Goal: Complete application form: Complete application form

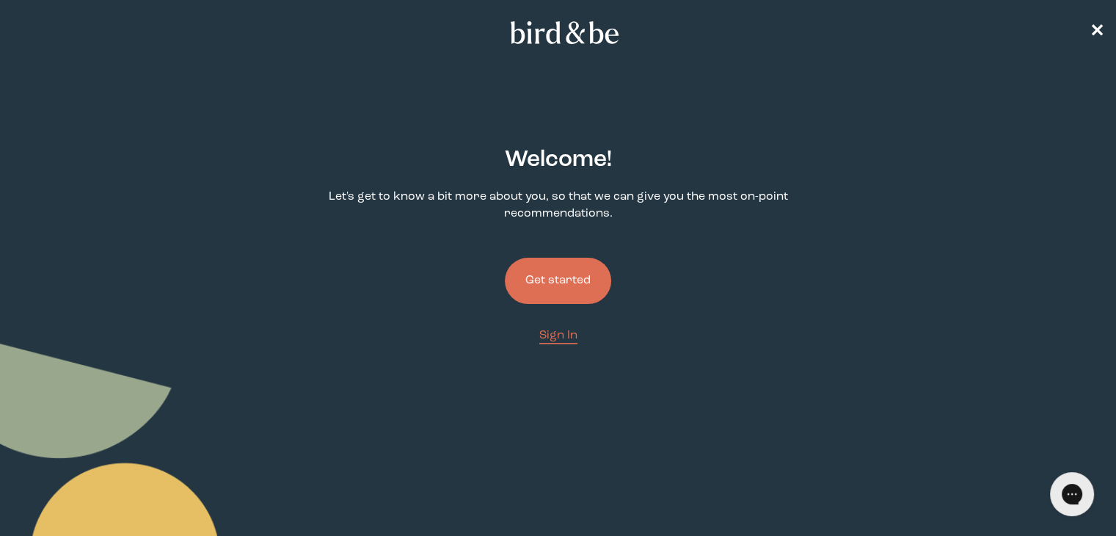
click at [542, 274] on button "Get started" at bounding box center [558, 281] width 106 height 46
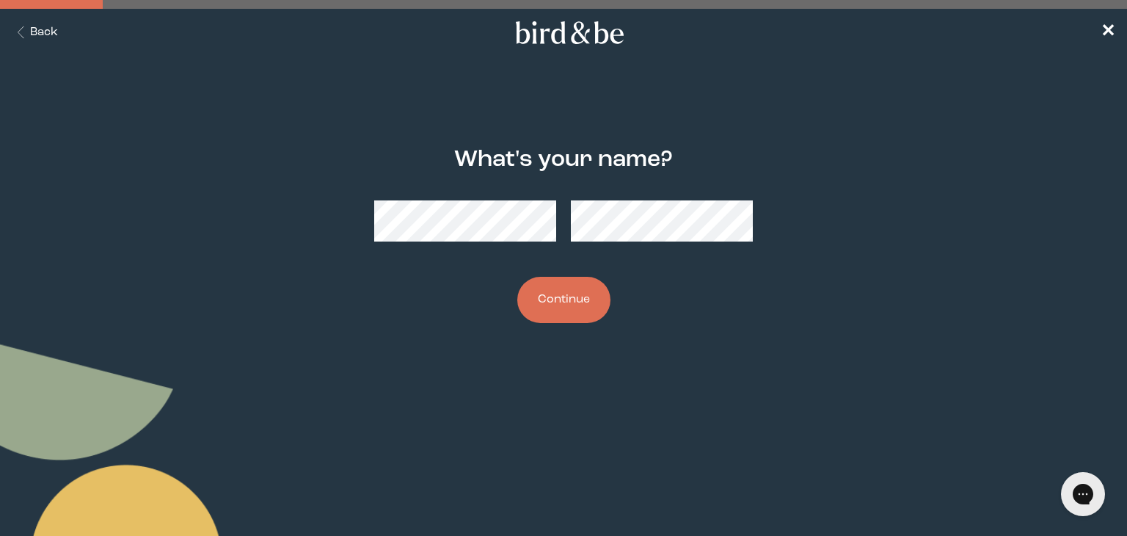
click at [539, 302] on button "Continue" at bounding box center [563, 300] width 93 height 46
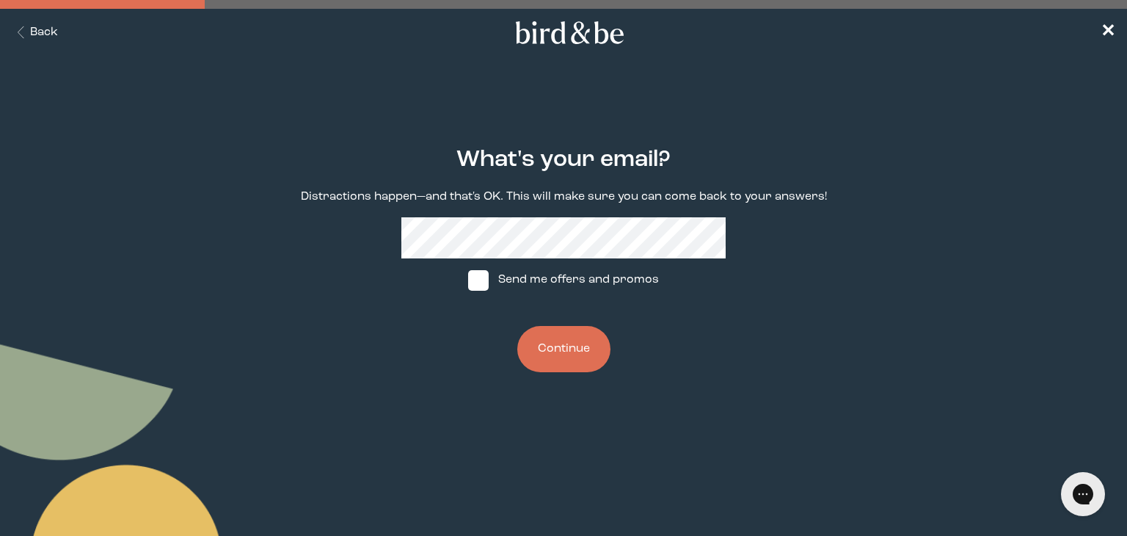
click at [541, 353] on button "Continue" at bounding box center [563, 349] width 93 height 46
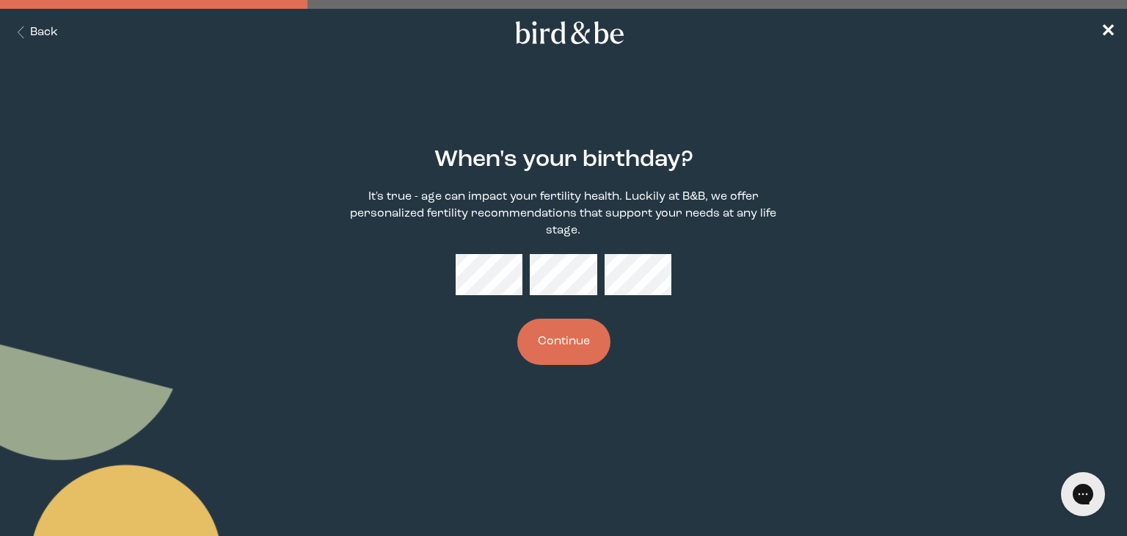
click at [541, 353] on button "Continue" at bounding box center [563, 341] width 93 height 46
click at [541, 354] on button "Continue" at bounding box center [563, 341] width 93 height 46
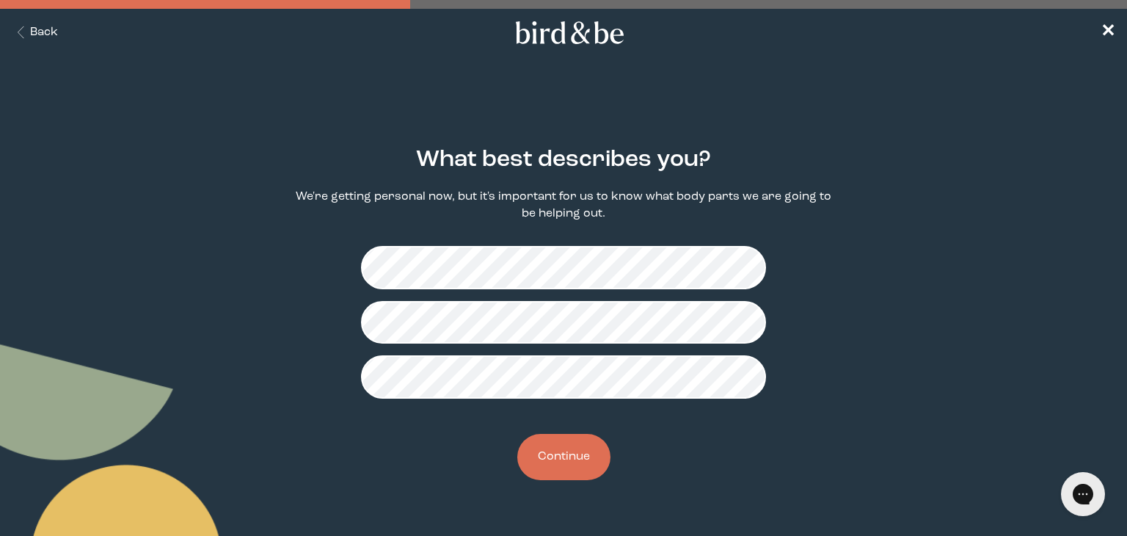
click at [564, 456] on button "Continue" at bounding box center [563, 457] width 93 height 46
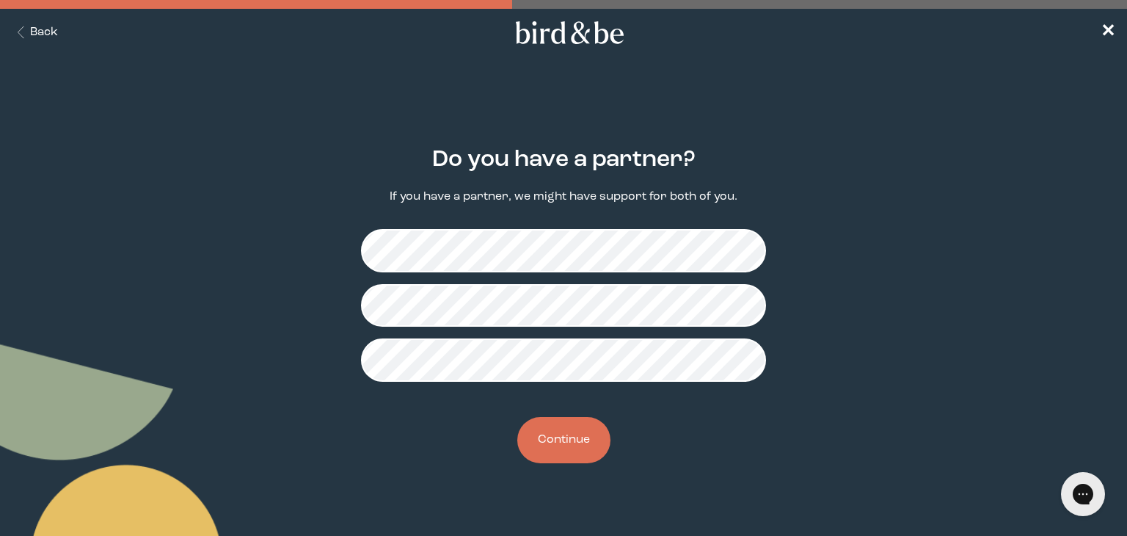
click at [566, 448] on button "Continue" at bounding box center [563, 440] width 93 height 46
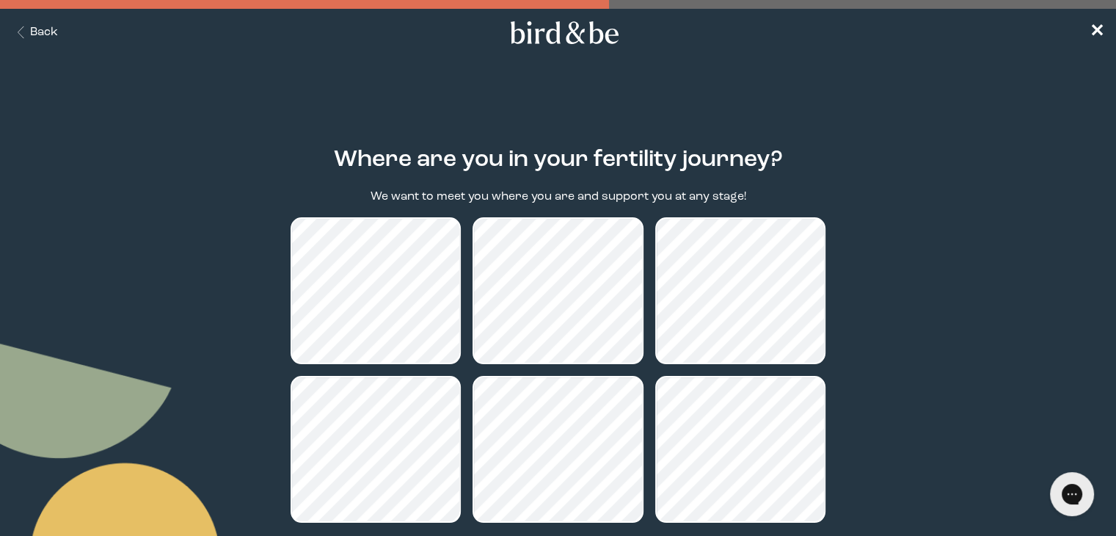
click at [936, 197] on main "Where are you in your fertility journey? We want to meet you where you are and …" at bounding box center [558, 398] width 1116 height 572
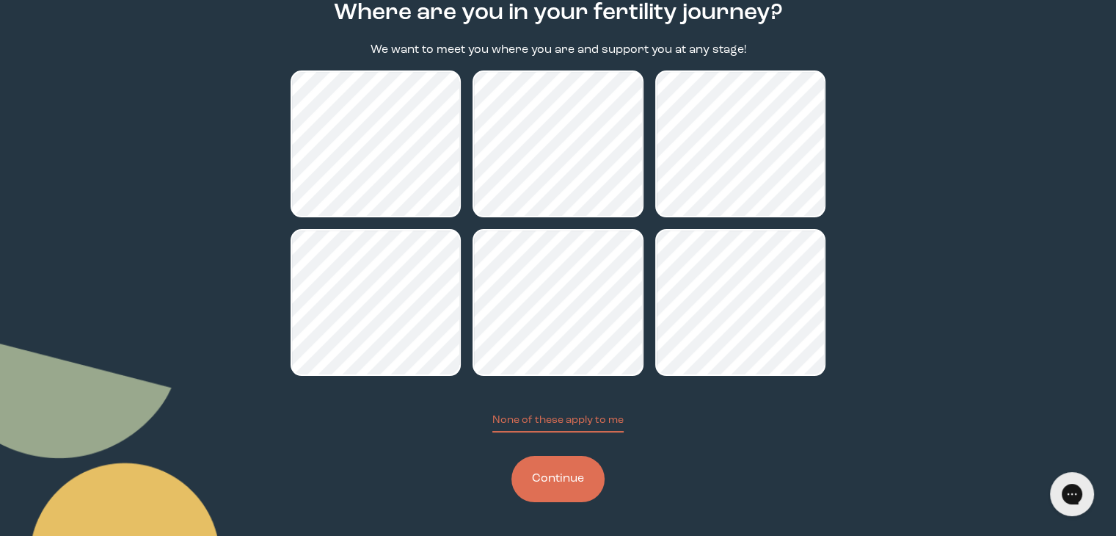
scroll to position [149, 0]
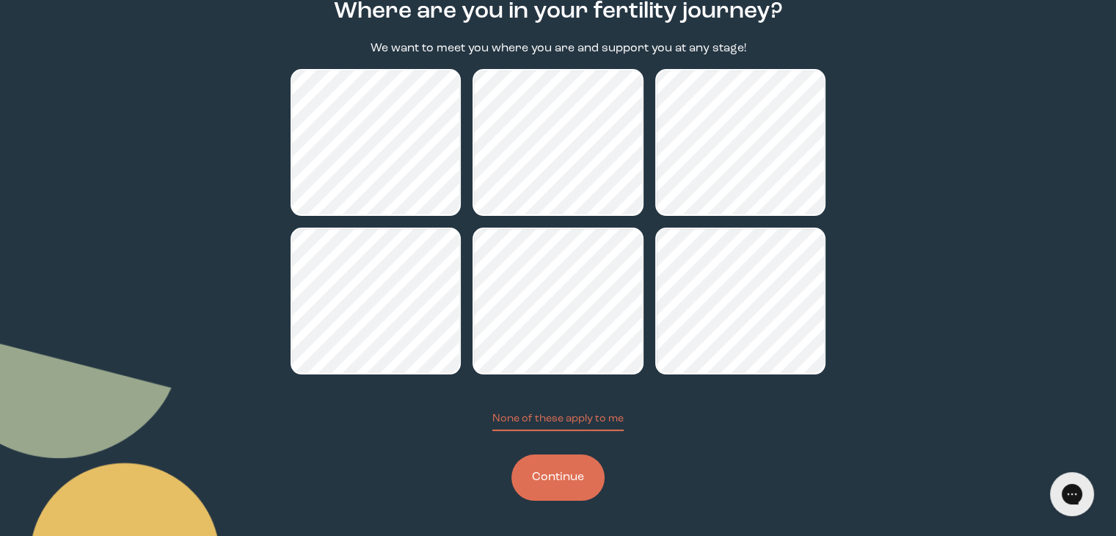
click at [572, 476] on button "Continue" at bounding box center [557, 477] width 93 height 46
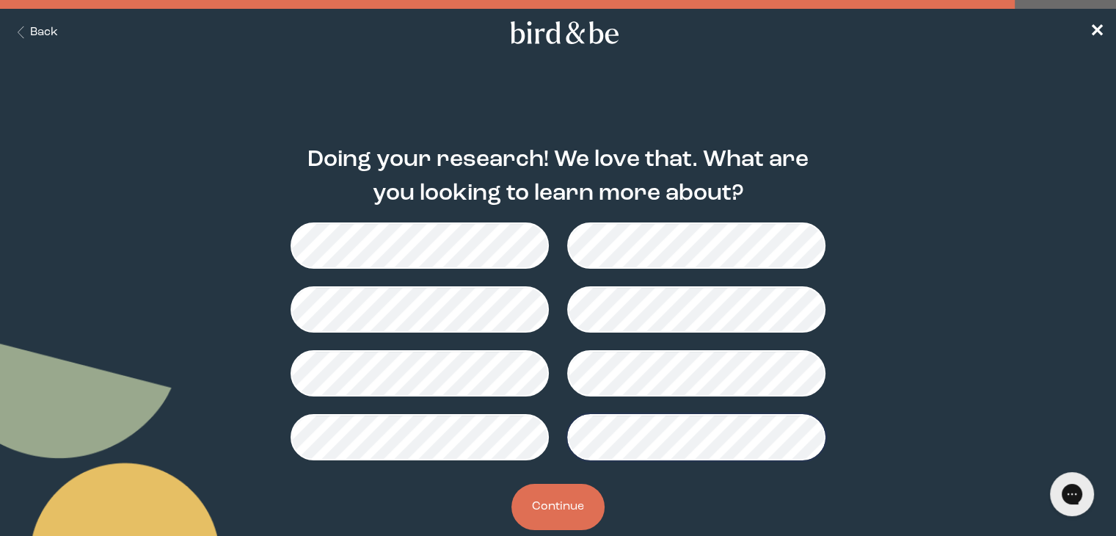
click at [555, 512] on button "Continue" at bounding box center [557, 507] width 93 height 46
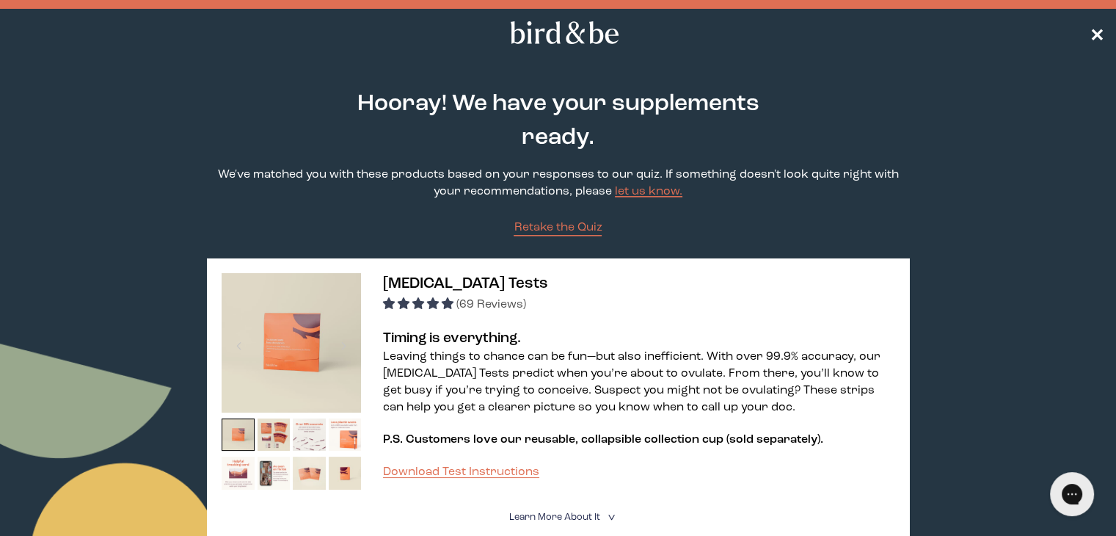
click at [1098, 32] on span "✕" at bounding box center [1097, 33] width 15 height 18
